Goal: Obtain resource: Obtain resource

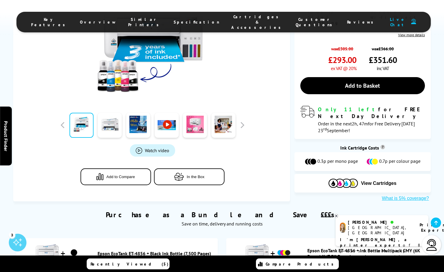
click at [193, 168] on button "In the Box" at bounding box center [189, 176] width 71 height 17
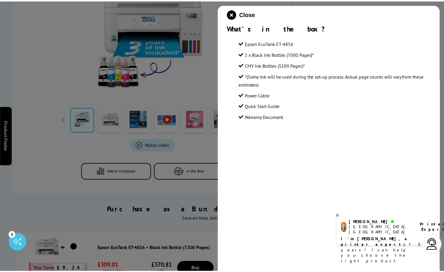
scroll to position [206, 0]
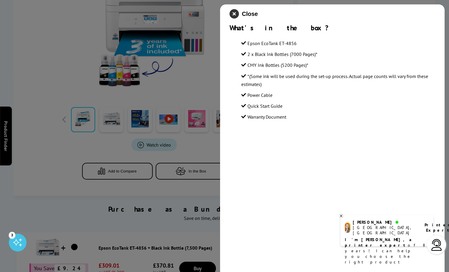
click at [233, 14] on icon "close modal" at bounding box center [233, 13] width 9 height 9
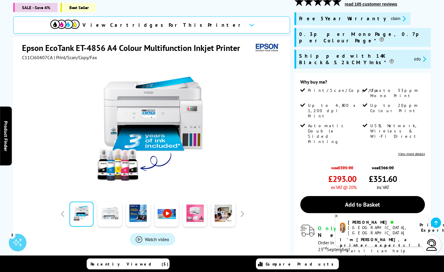
click at [107, 206] on link at bounding box center [110, 213] width 24 height 25
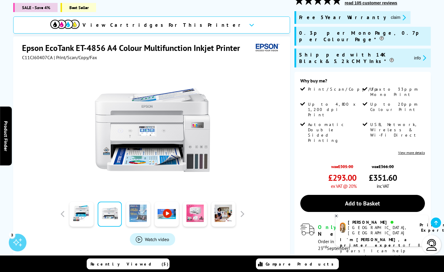
click at [139, 202] on link at bounding box center [138, 213] width 24 height 25
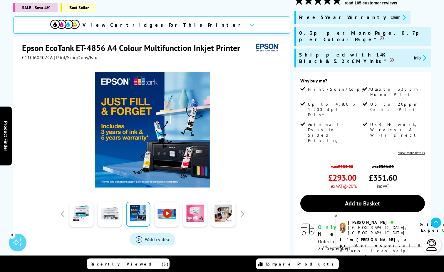
click at [172, 205] on link at bounding box center [167, 213] width 24 height 25
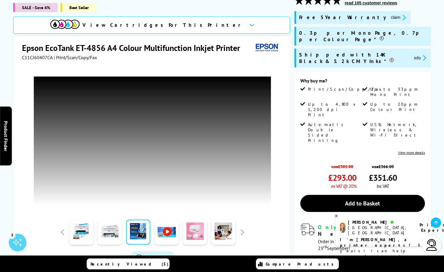
click at [199, 229] on link at bounding box center [195, 232] width 24 height 25
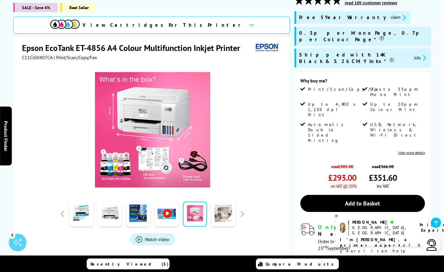
click at [229, 214] on link at bounding box center [223, 213] width 24 height 25
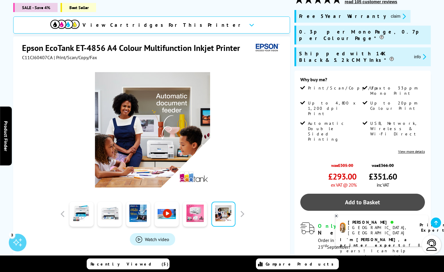
scroll to position [88, 0]
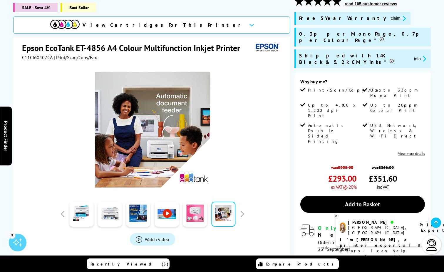
click at [389, 18] on button "claim" at bounding box center [398, 18] width 19 height 7
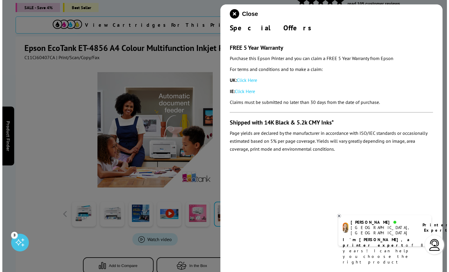
scroll to position [87, 0]
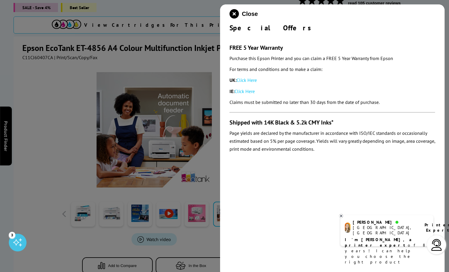
click at [243, 80] on link "Click Here" at bounding box center [246, 80] width 20 height 6
